Goal: Task Accomplishment & Management: Manage account settings

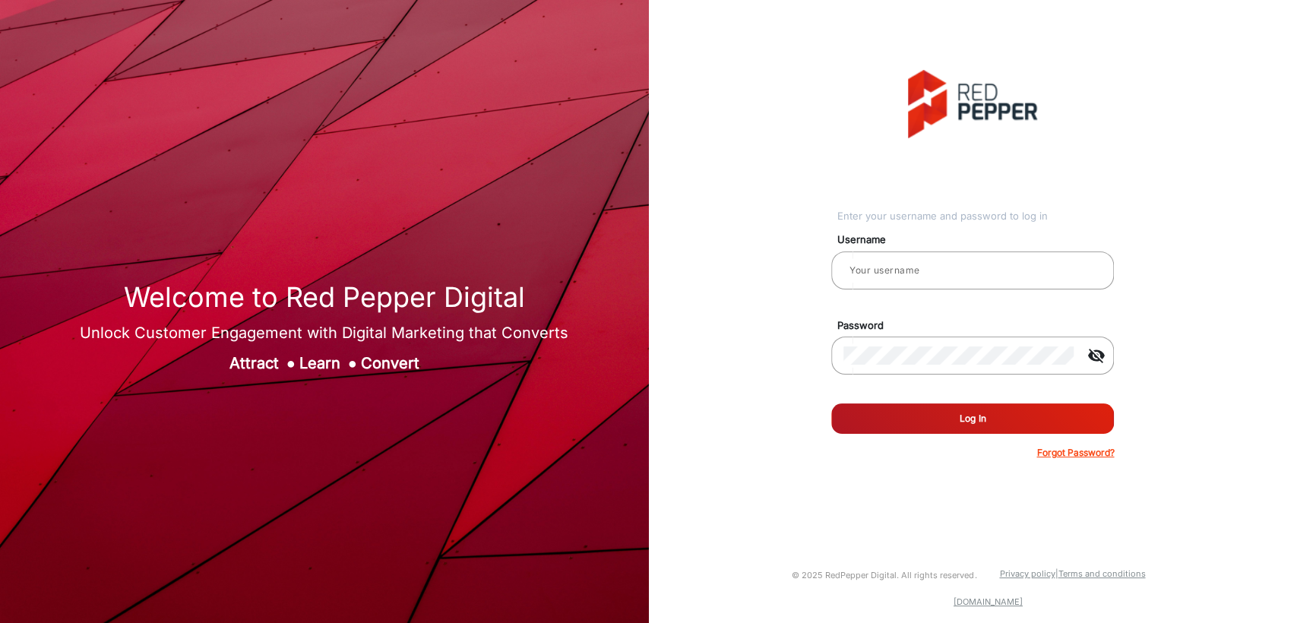
type input "[PERSON_NAME]"
click at [911, 420] on button "Log In" at bounding box center [972, 419] width 283 height 30
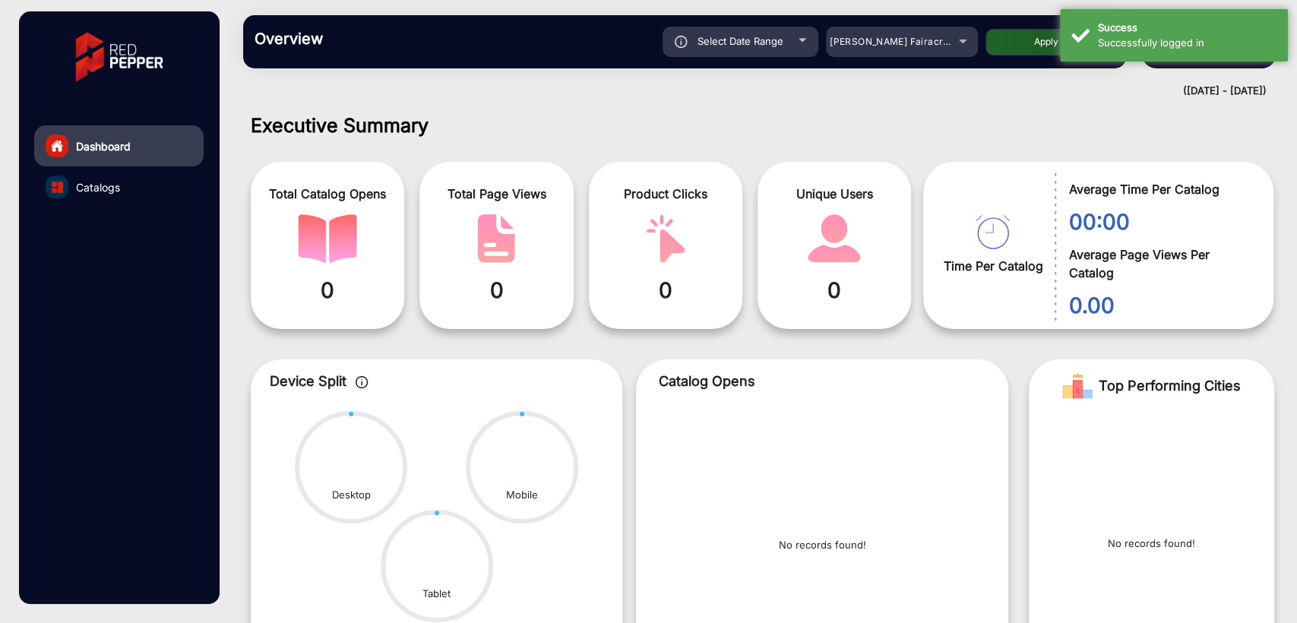
scroll to position [11, 0]
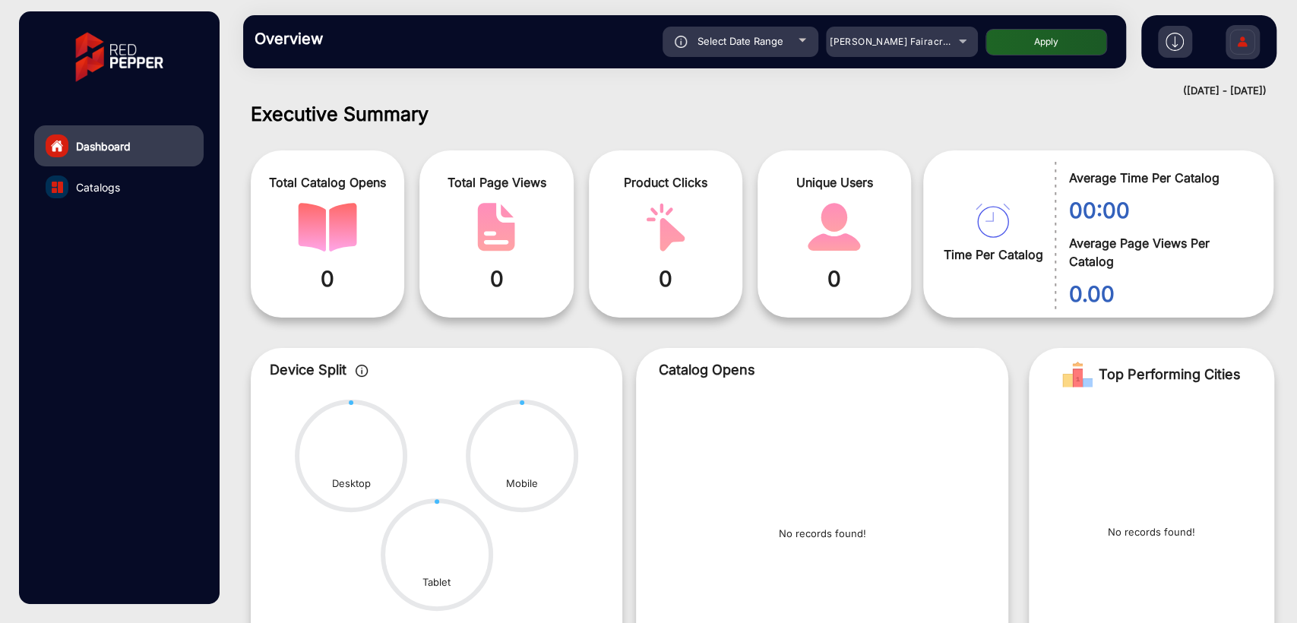
click at [1248, 44] on img at bounding box center [1243, 43] width 32 height 53
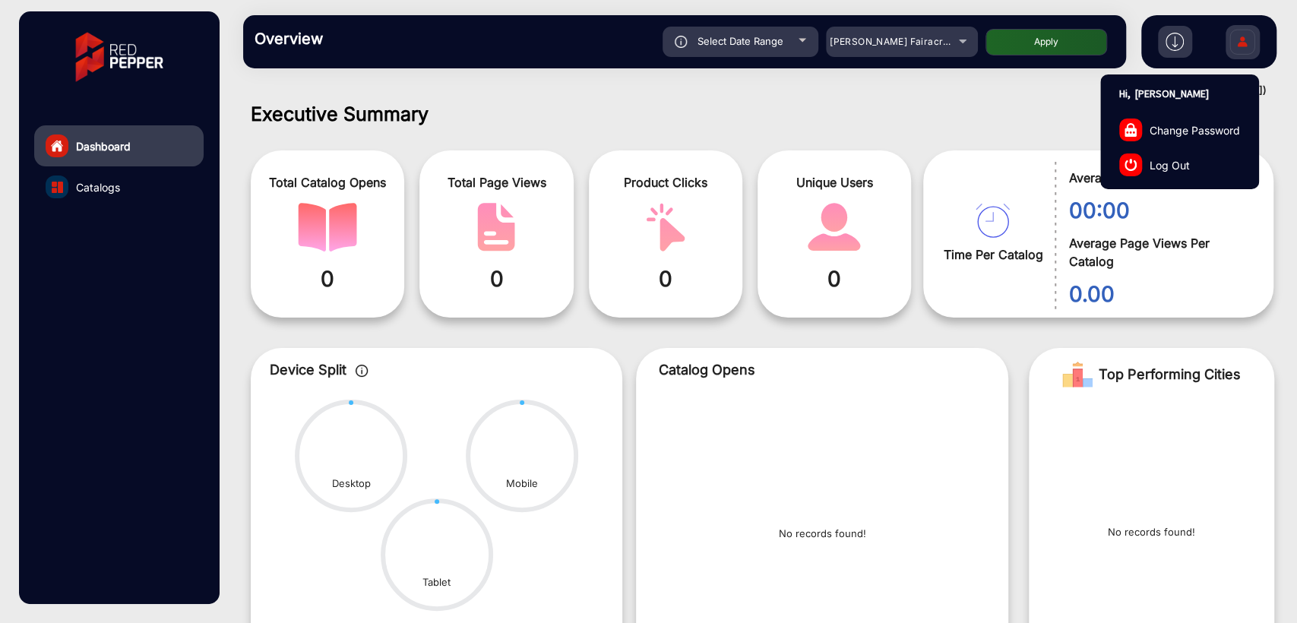
click at [1154, 160] on span "Log Out" at bounding box center [1170, 165] width 40 height 16
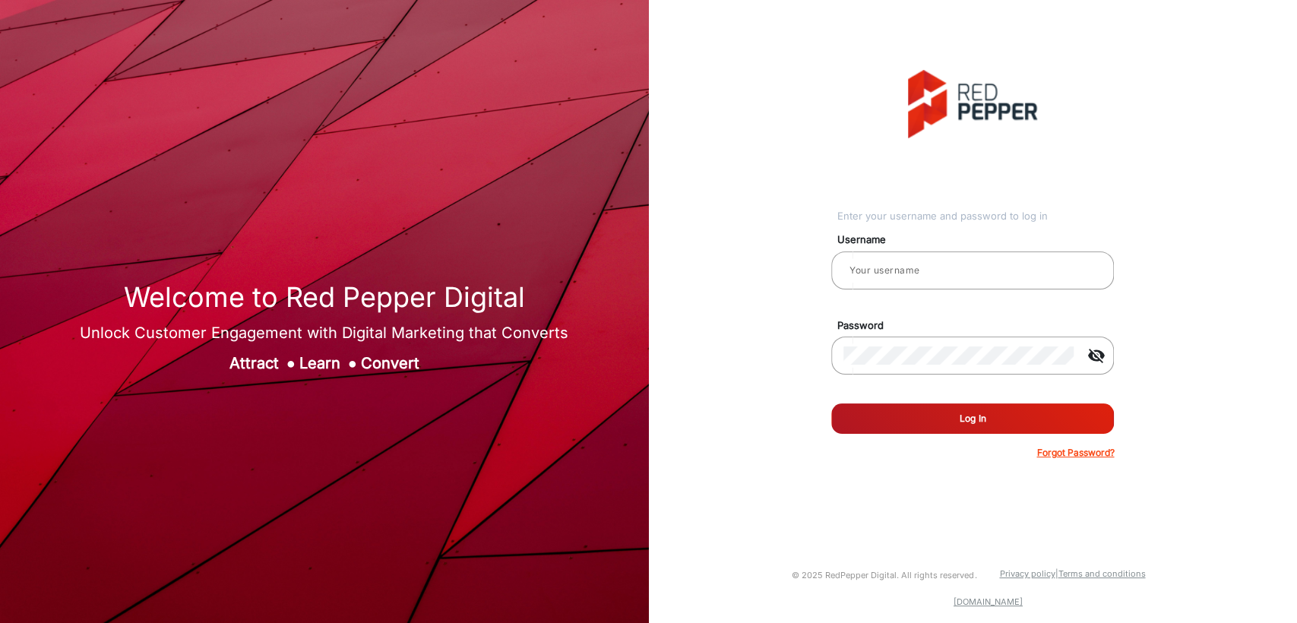
type input "[PERSON_NAME]"
